Goal: Navigation & Orientation: Find specific page/section

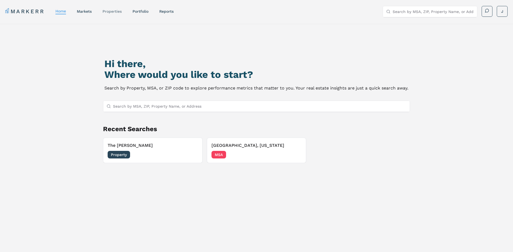
click at [112, 13] on link "properties" at bounding box center [112, 11] width 19 height 4
